Goal: Information Seeking & Learning: Find specific fact

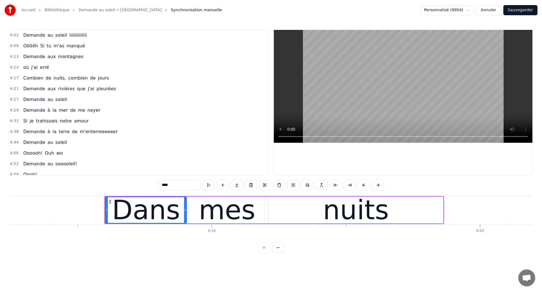
scroll to position [0, 4896]
click at [124, 222] on div "Dans" at bounding box center [146, 210] width 68 height 40
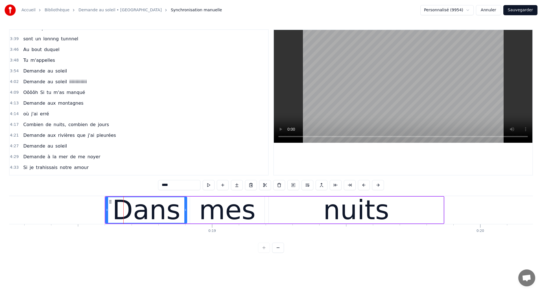
scroll to position [505, 0]
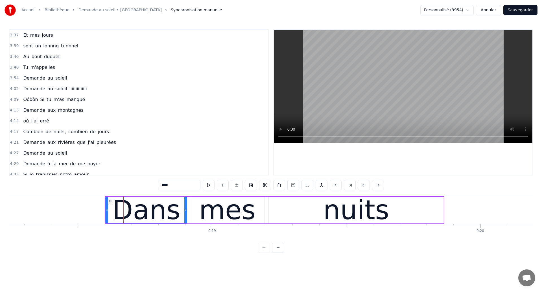
click at [29, 90] on span "Demande" at bounding box center [34, 89] width 23 height 6
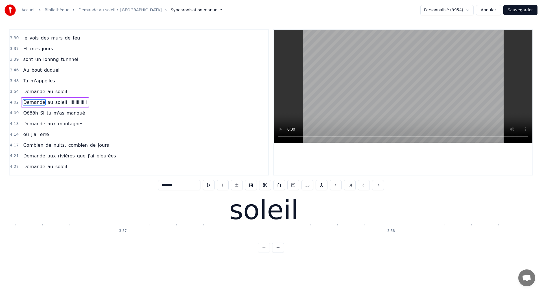
scroll to position [0, 65166]
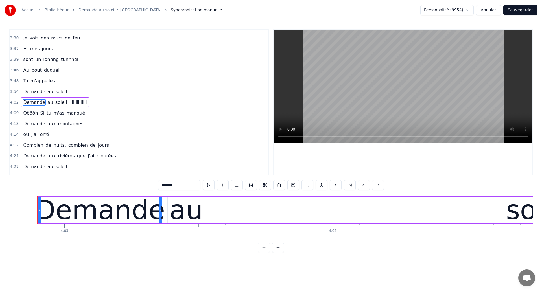
click at [29, 61] on span "sont" at bounding box center [28, 59] width 11 height 6
type input "****"
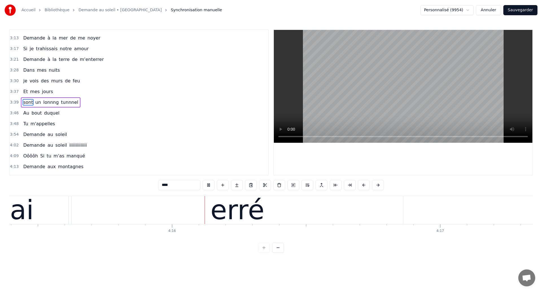
scroll to position [0, 68549]
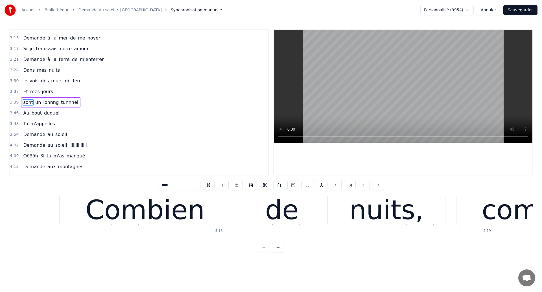
click at [227, 203] on div "Combien de nuits, combien de jours" at bounding box center [534, 210] width 951 height 28
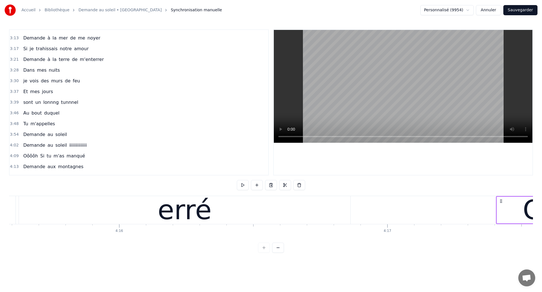
scroll to position [0, 68569]
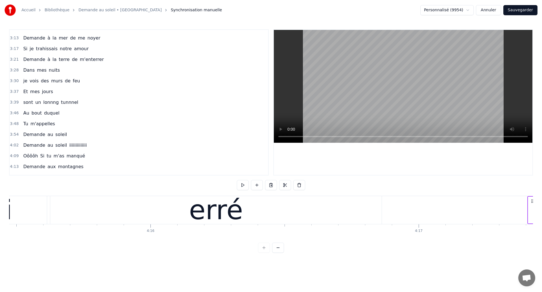
click at [167, 223] on div "erré" at bounding box center [216, 210] width 332 height 28
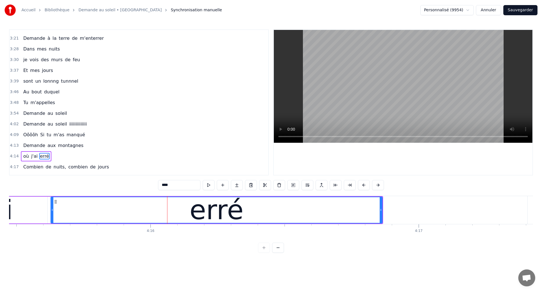
scroll to position [523, 0]
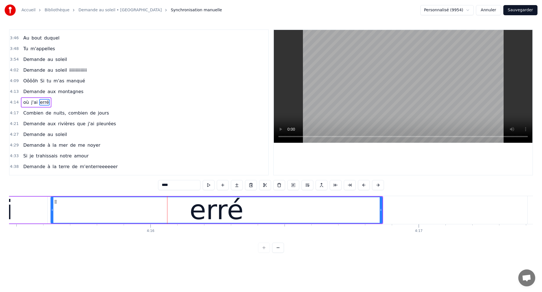
click at [103, 213] on div "erré" at bounding box center [216, 210] width 331 height 26
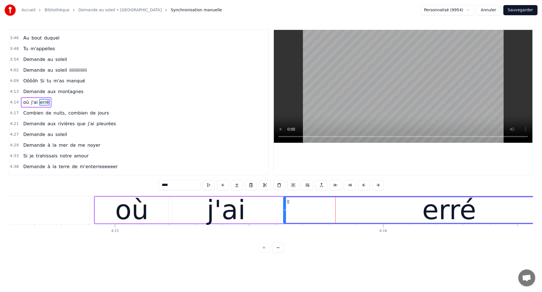
scroll to position [0, 68333]
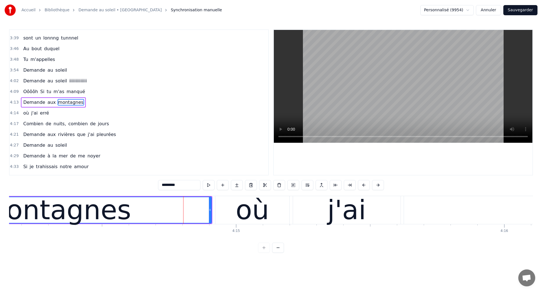
scroll to position [0, 68194]
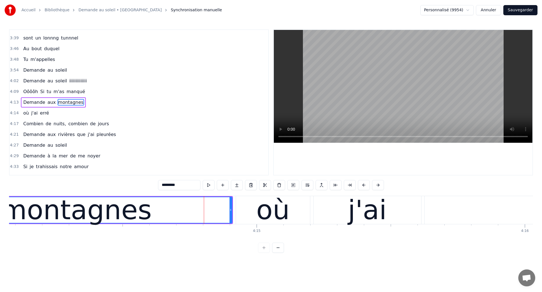
click at [103, 212] on div "montagnes" at bounding box center [76, 210] width 151 height 40
click at [60, 215] on div "montagnes" at bounding box center [76, 210] width 151 height 40
click at [139, 222] on div "montagnes" at bounding box center [76, 210] width 151 height 40
click at [275, 210] on div "où" at bounding box center [273, 210] width 33 height 40
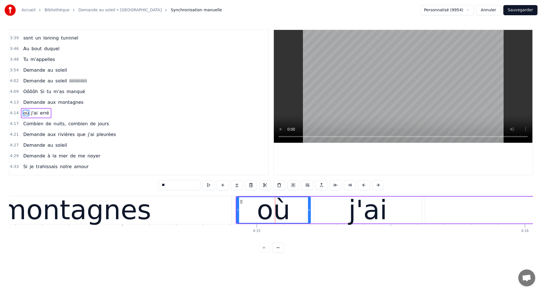
scroll to position [523, 0]
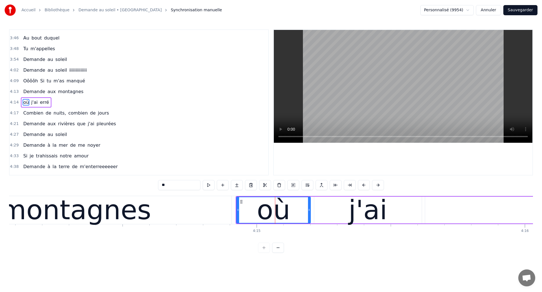
click at [60, 214] on div "montagnes" at bounding box center [75, 210] width 151 height 40
type input "*********"
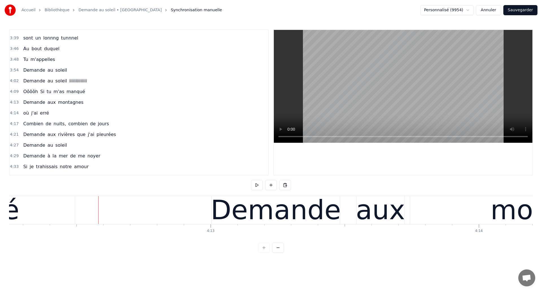
scroll to position [0, 67702]
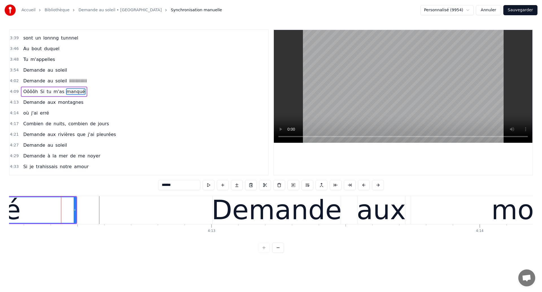
scroll to position [502, 0]
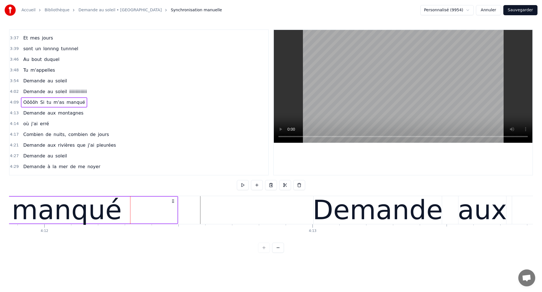
click at [28, 216] on div "manqué" at bounding box center [67, 210] width 110 height 40
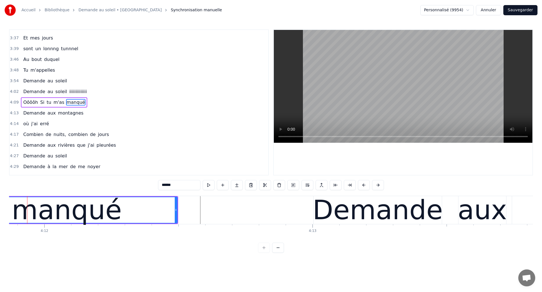
scroll to position [0, 67591]
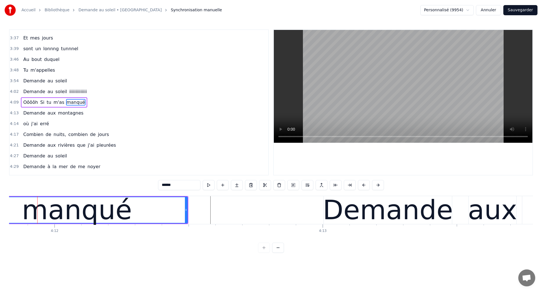
click at [75, 220] on div "manqué" at bounding box center [77, 210] width 110 height 40
click at [63, 212] on div "manqué" at bounding box center [77, 210] width 110 height 40
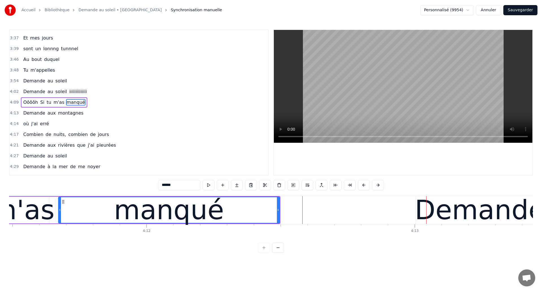
scroll to position [0, 67484]
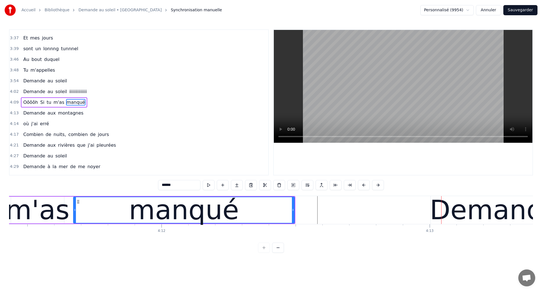
click at [56, 202] on div "m'as" at bounding box center [38, 210] width 64 height 40
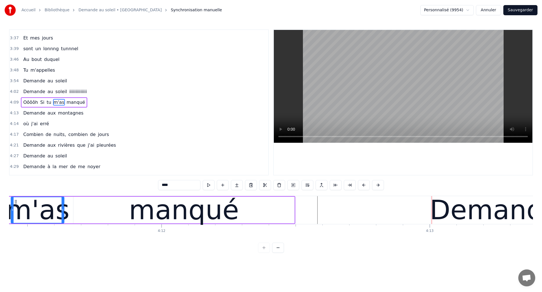
click at [281, 209] on div "manqué" at bounding box center [183, 210] width 221 height 27
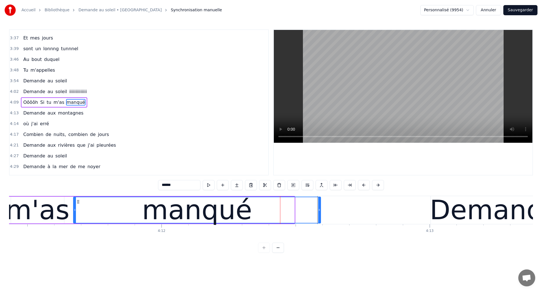
drag, startPoint x: 294, startPoint y: 211, endPoint x: 320, endPoint y: 213, distance: 26.3
click at [320, 213] on div at bounding box center [319, 210] width 2 height 26
click at [50, 209] on div "m'as" at bounding box center [38, 210] width 64 height 40
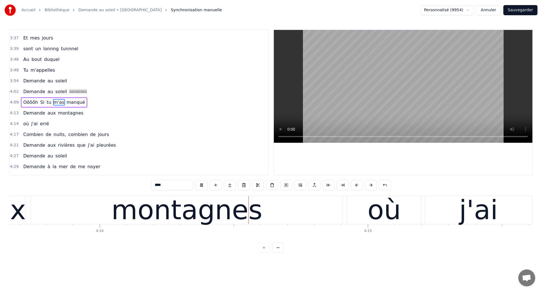
scroll to position [0, 68084]
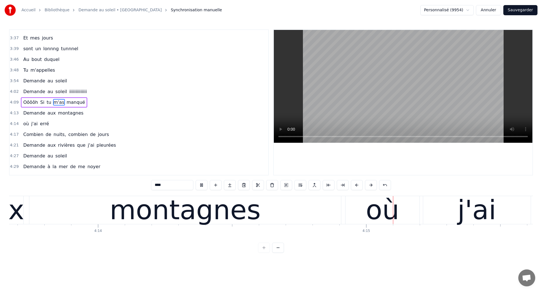
click at [140, 202] on div "montagnes" at bounding box center [185, 210] width 151 height 40
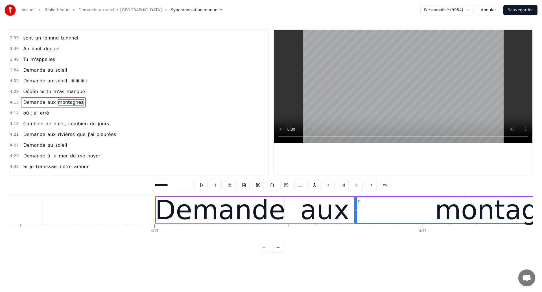
scroll to position [0, 67736]
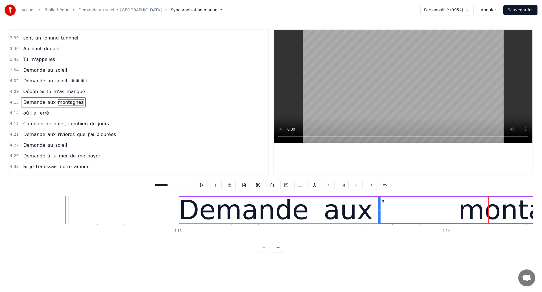
type input "******"
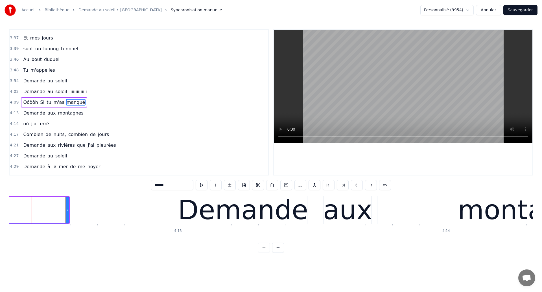
scroll to position [0, 67730]
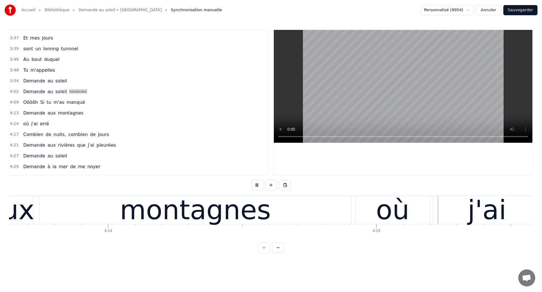
scroll to position [0, 68104]
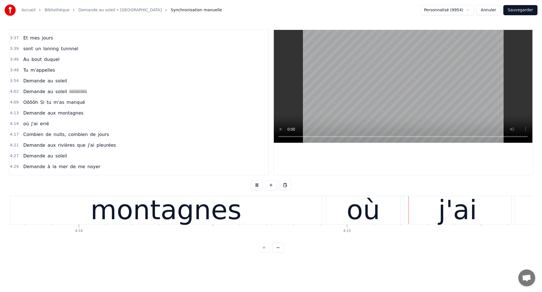
click at [366, 209] on div "où" at bounding box center [363, 210] width 33 height 40
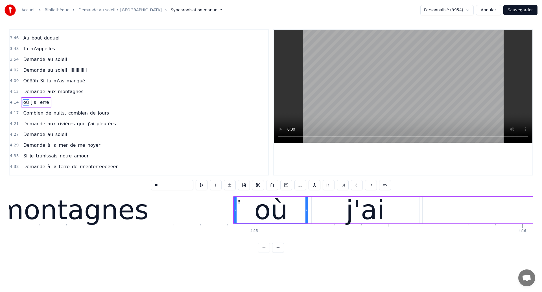
scroll to position [0, 68200]
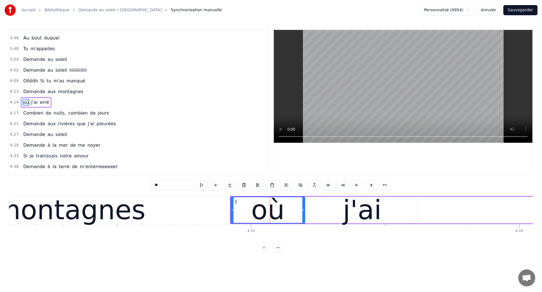
click at [148, 213] on div "montagnes" at bounding box center [70, 210] width 312 height 28
type input "*********"
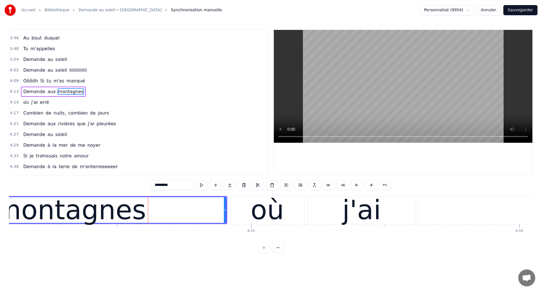
scroll to position [513, 0]
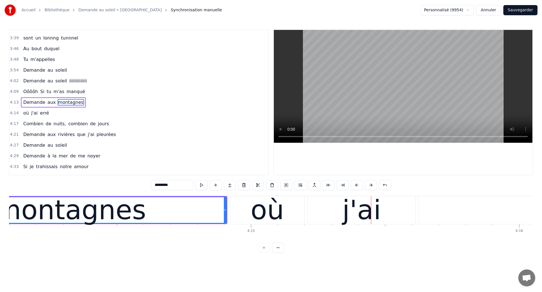
click at [51, 207] on div "montagnes" at bounding box center [70, 210] width 151 height 40
click at [114, 209] on div "montagnes" at bounding box center [70, 210] width 151 height 40
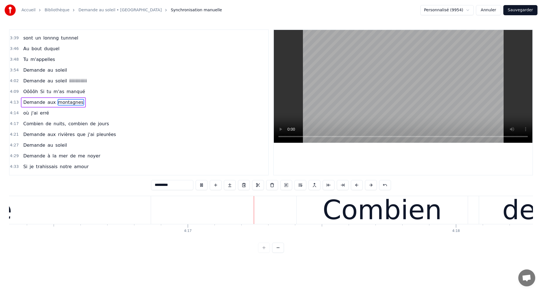
scroll to position [0, 68809]
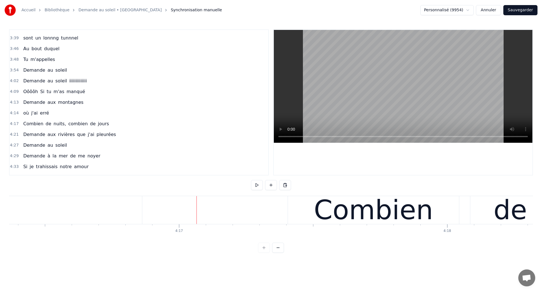
click at [42, 114] on span "erré" at bounding box center [44, 113] width 10 height 6
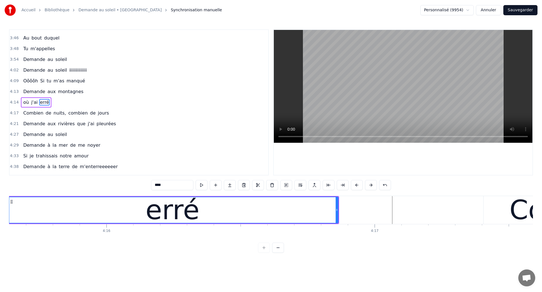
scroll to position [0, 68581]
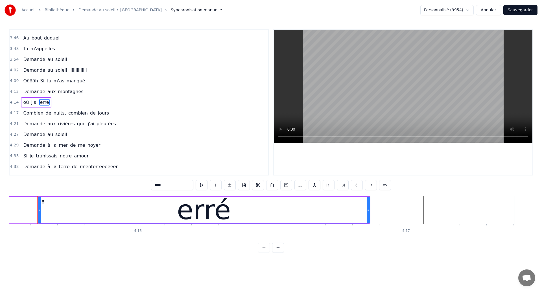
click at [53, 114] on span "nuits," at bounding box center [60, 113] width 14 height 6
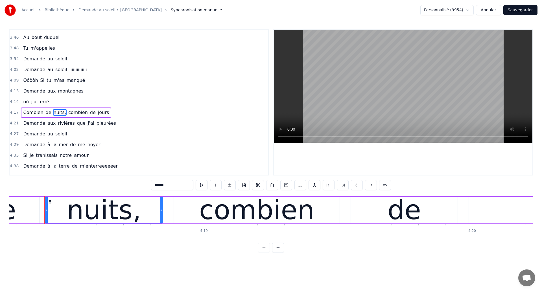
scroll to position [0, 69328]
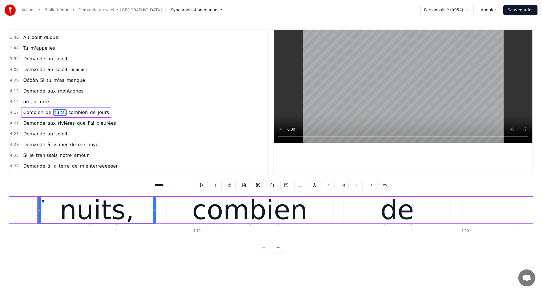
click at [73, 111] on span "combien" at bounding box center [78, 112] width 21 height 6
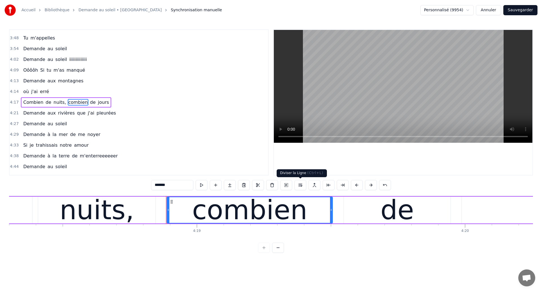
click at [303, 186] on button at bounding box center [301, 185] width 12 height 10
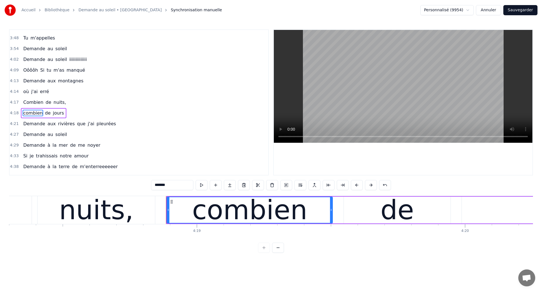
scroll to position [545, 0]
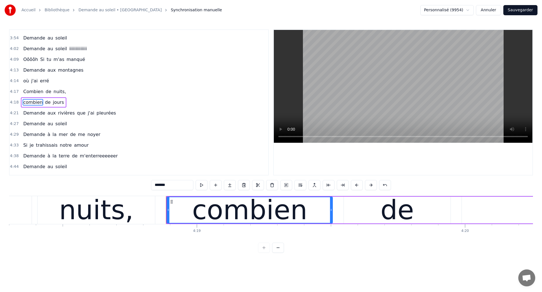
drag, startPoint x: 157, startPoint y: 185, endPoint x: 146, endPoint y: 185, distance: 10.8
click at [146, 185] on div "0:18 Dans mes nuits 0:20 Je vois des murs de feu 0:26 Je traverse des océans de…" at bounding box center [271, 141] width 524 height 224
click at [56, 94] on span "nuits," at bounding box center [60, 91] width 14 height 6
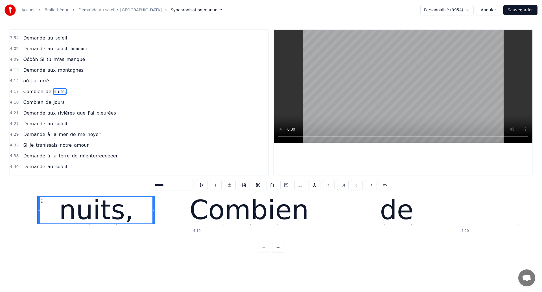
scroll to position [534, 0]
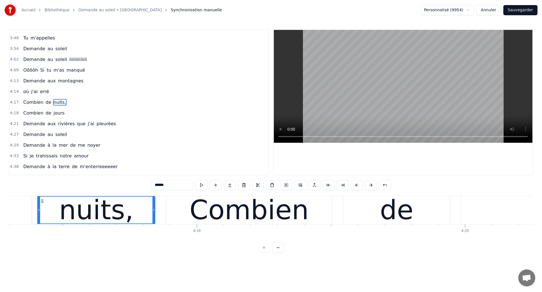
click at [171, 186] on input "******" at bounding box center [172, 185] width 42 height 10
drag, startPoint x: 171, startPoint y: 186, endPoint x: 162, endPoint y: 189, distance: 9.5
click at [169, 186] on input "*****" at bounding box center [172, 185] width 42 height 10
click at [114, 217] on div "nuits" at bounding box center [96, 210] width 66 height 40
click at [28, 102] on span "Combien" at bounding box center [33, 102] width 21 height 6
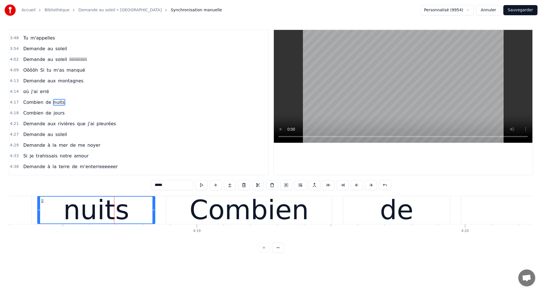
type input "*******"
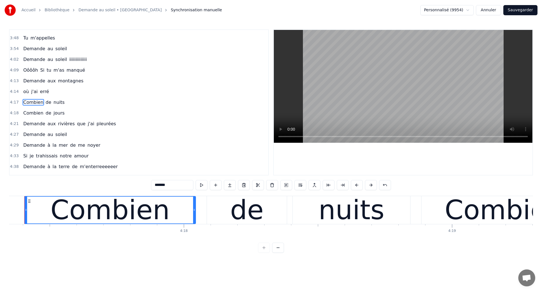
scroll to position [0, 69059]
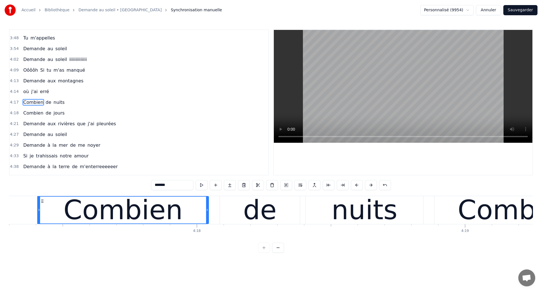
click at [57, 205] on div "Combien" at bounding box center [123, 210] width 171 height 27
click at [94, 203] on div "Combien" at bounding box center [123, 210] width 119 height 40
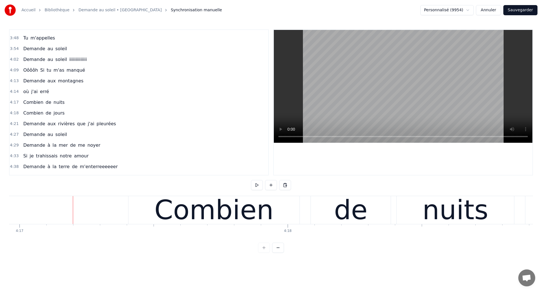
scroll to position [0, 68966]
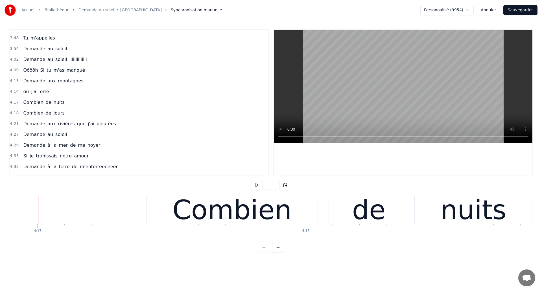
click at [70, 249] on div "0:18 Dans mes nuits 0:20 Je vois des murs de feu 0:26 Je traverse des océans de…" at bounding box center [271, 141] width 524 height 224
